Goal: Information Seeking & Learning: Find specific fact

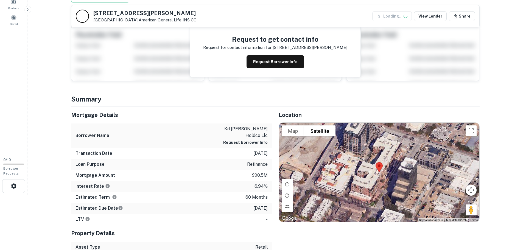
scroll to position [110, 0]
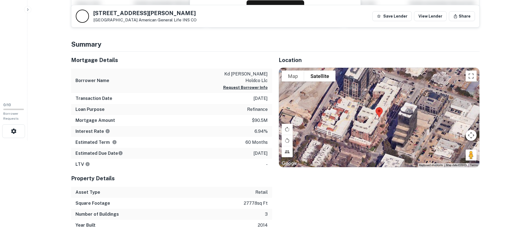
click at [251, 119] on div "Mortgage Amount $90.5m" at bounding box center [171, 120] width 201 height 11
click at [248, 134] on div "Interest Rate 6.94%" at bounding box center [171, 131] width 201 height 11
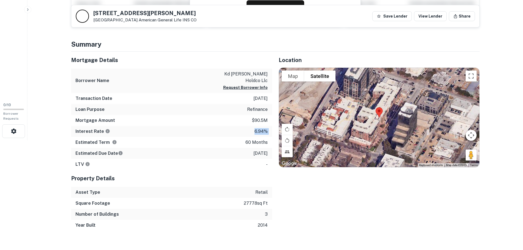
click at [248, 134] on div "Interest Rate 6.94%" at bounding box center [171, 131] width 201 height 11
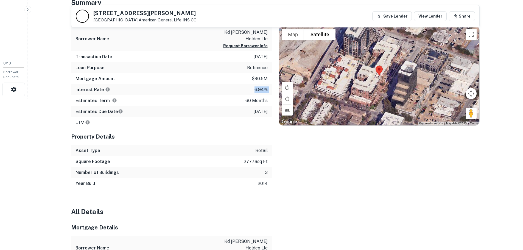
scroll to position [165, 0]
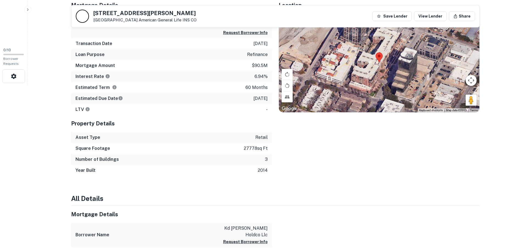
click at [253, 99] on p "[DATE]" at bounding box center [260, 98] width 14 height 7
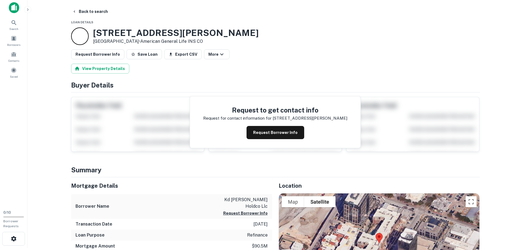
scroll to position [0, 0]
